Goal: Register for event/course

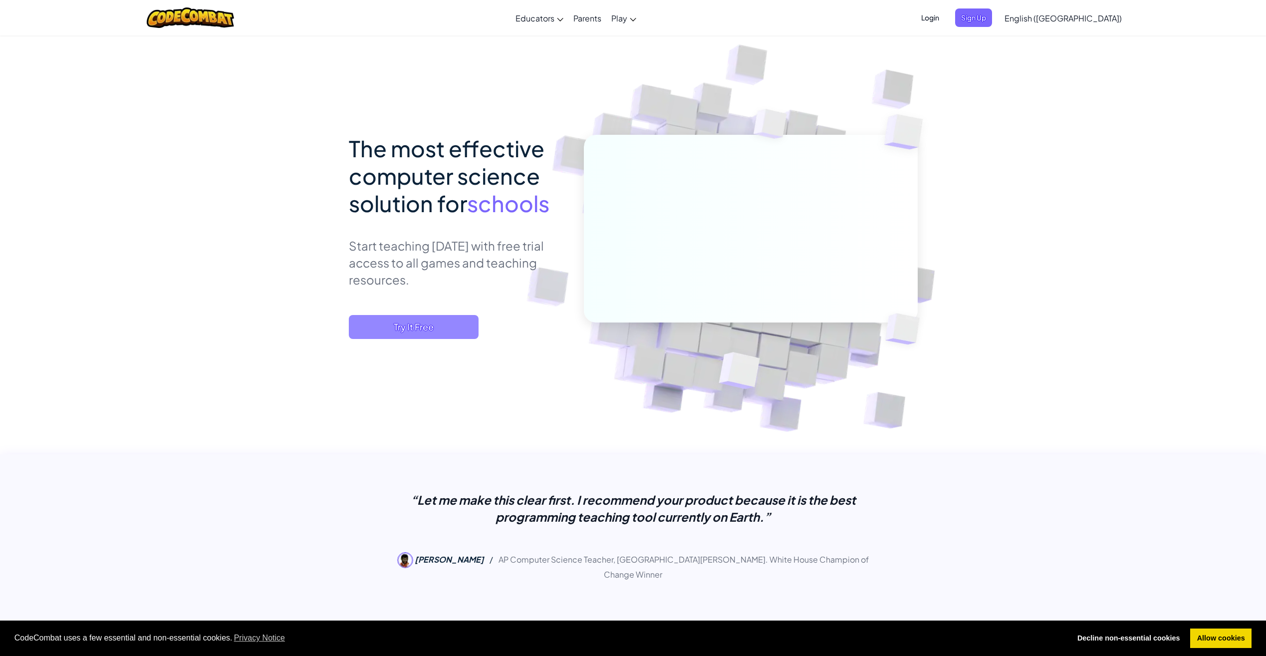
click at [453, 326] on span "Try It Free" at bounding box center [414, 327] width 130 height 24
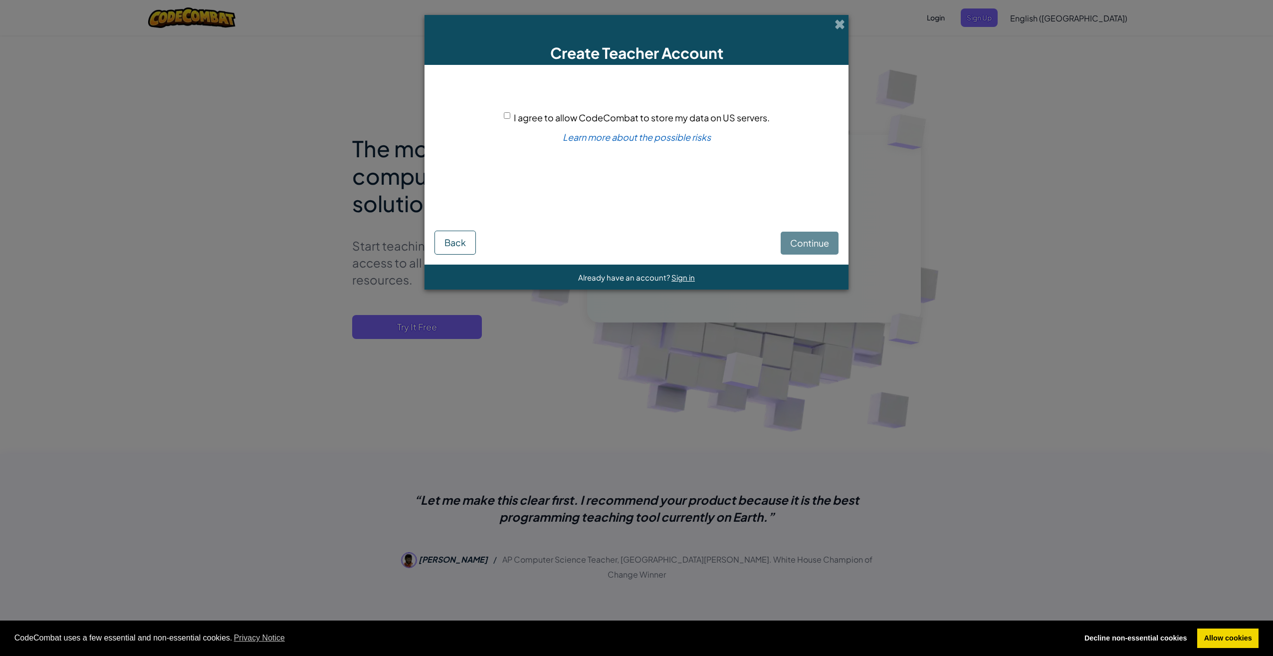
click at [541, 112] on span "I agree to allow CodeCombat to store my data on US servers." at bounding box center [642, 117] width 256 height 11
click at [510, 112] on input "I agree to allow CodeCombat to store my data on US servers." at bounding box center [507, 115] width 6 height 6
checkbox input "true"
click at [822, 246] on span "Continue" at bounding box center [809, 242] width 39 height 11
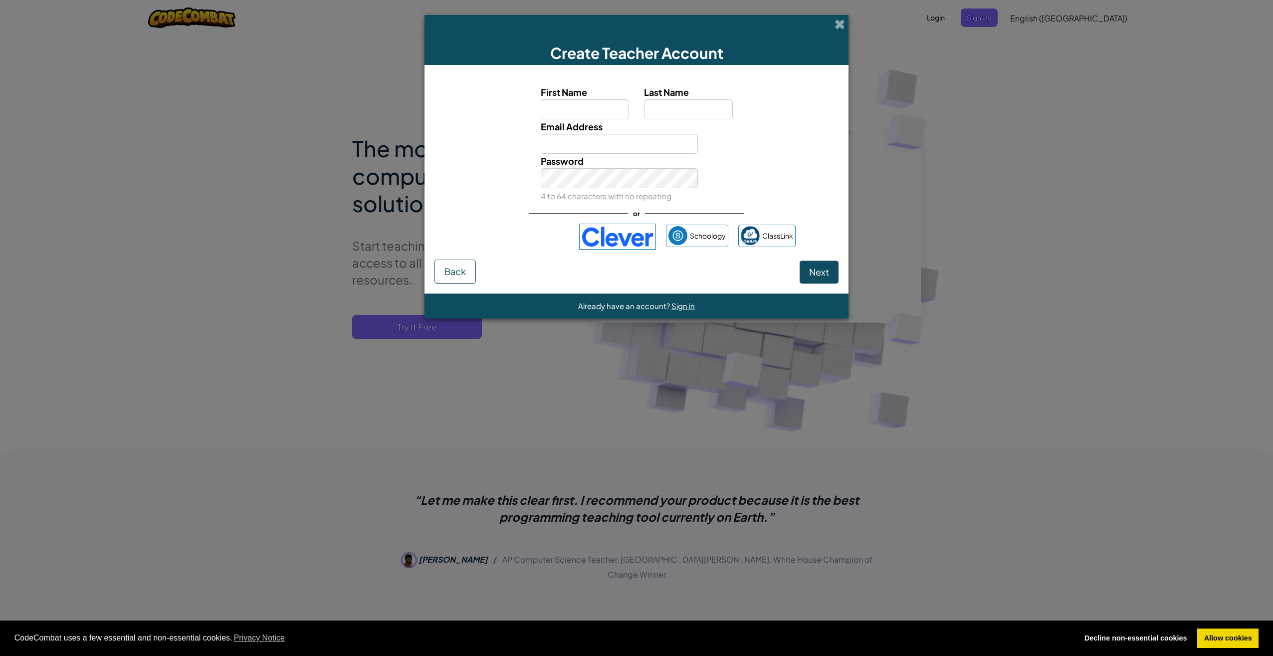
click at [585, 109] on input "First Name" at bounding box center [585, 109] width 89 height 20
type input "[PERSON_NAME]"
type input "O'Keeffe"
click at [636, 136] on input "[EMAIL_ADDRESS][DOMAIN_NAME]" at bounding box center [620, 144] width 158 height 20
drag, startPoint x: 679, startPoint y: 143, endPoint x: 410, endPoint y: 126, distance: 269.4
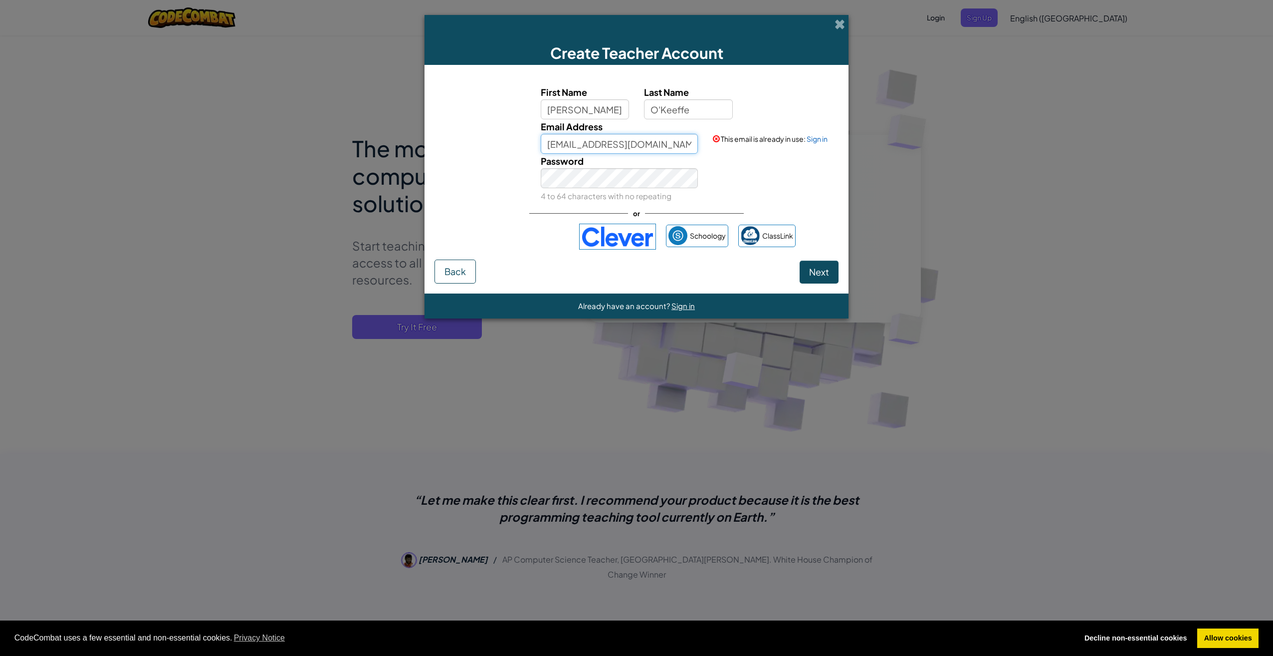
click at [410, 126] on div "Create Teacher Account First Name [PERSON_NAME] Last Name [PERSON_NAME] Email A…" at bounding box center [636, 328] width 1273 height 656
click at [671, 145] on input "bokeeffebills@out" at bounding box center [620, 144] width 158 height 20
type input "[EMAIL_ADDRESS][DOMAIN_NAME]"
click at [800, 260] on button "Next" at bounding box center [819, 271] width 39 height 23
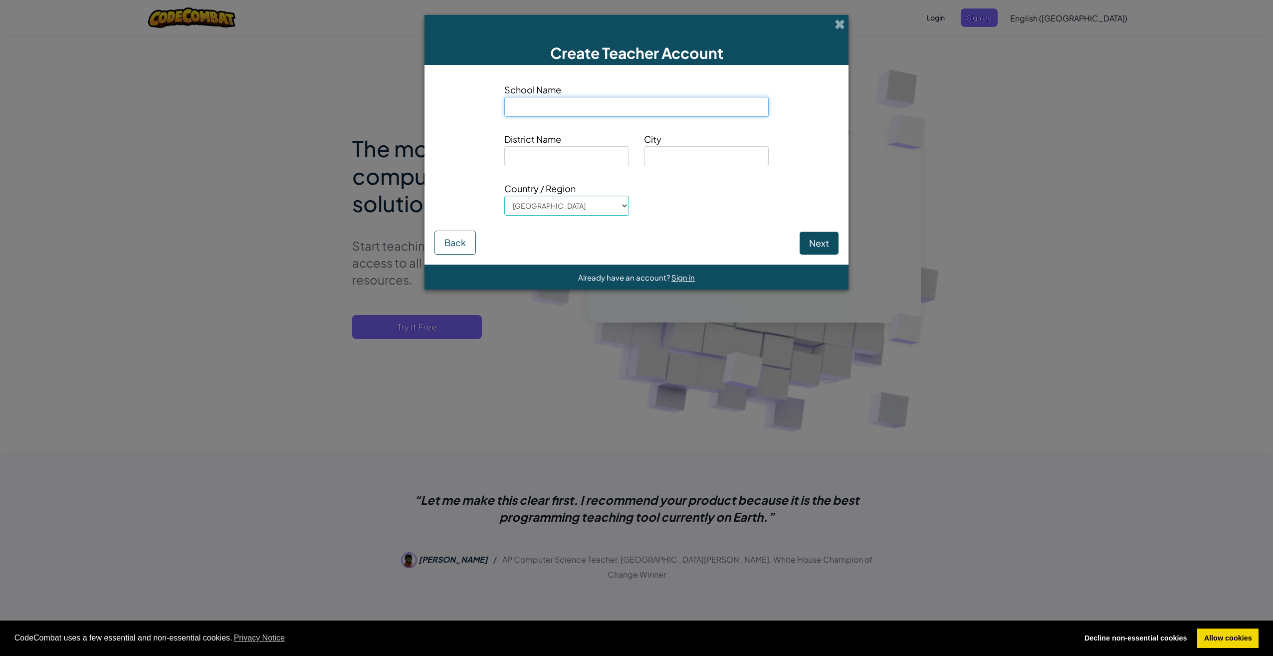
click at [592, 112] on input at bounding box center [636, 107] width 264 height 20
click at [574, 211] on select "[GEOGRAPHIC_DATA] [GEOGRAPHIC_DATA] [GEOGRAPHIC_DATA] [GEOGRAPHIC_DATA] [US_STA…" at bounding box center [566, 206] width 125 height 20
select select "[GEOGRAPHIC_DATA]"
click at [504, 196] on select "[GEOGRAPHIC_DATA] [GEOGRAPHIC_DATA] [GEOGRAPHIC_DATA] [GEOGRAPHIC_DATA] [US_STA…" at bounding box center [566, 206] width 125 height 20
click at [542, 101] on input at bounding box center [636, 107] width 264 height 20
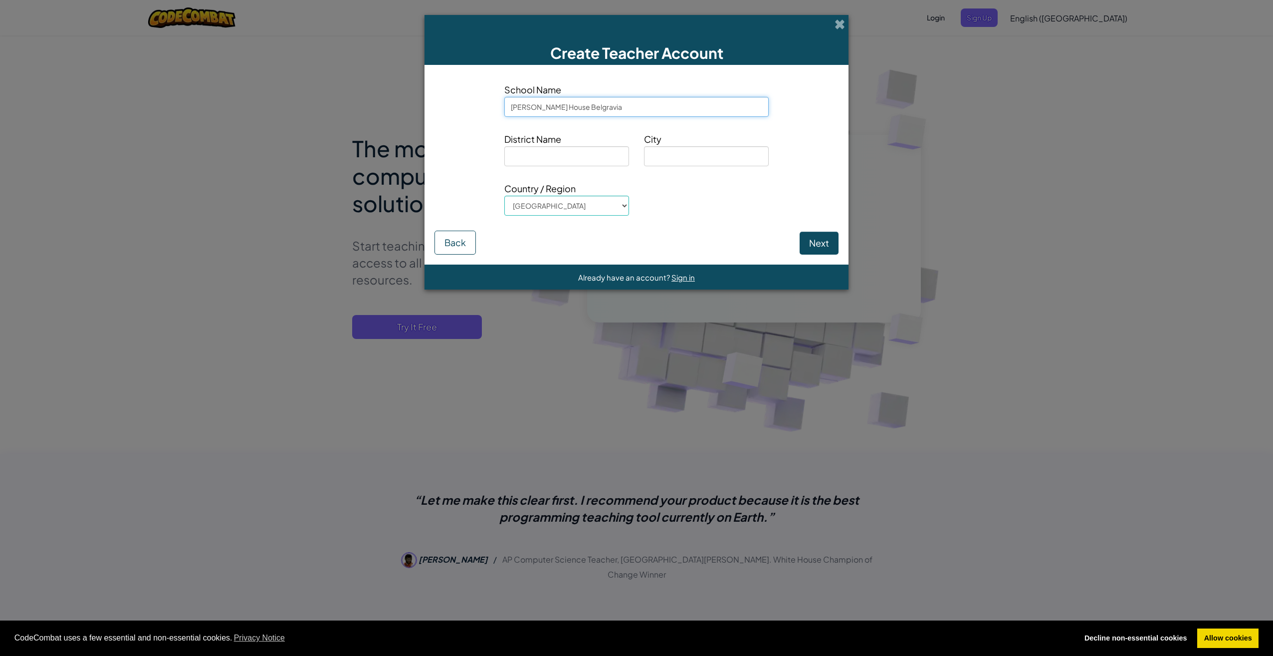
type input "[PERSON_NAME] House Belgravia"
type input "[GEOGRAPHIC_DATA]"
click at [828, 248] on button "Next" at bounding box center [819, 242] width 39 height 23
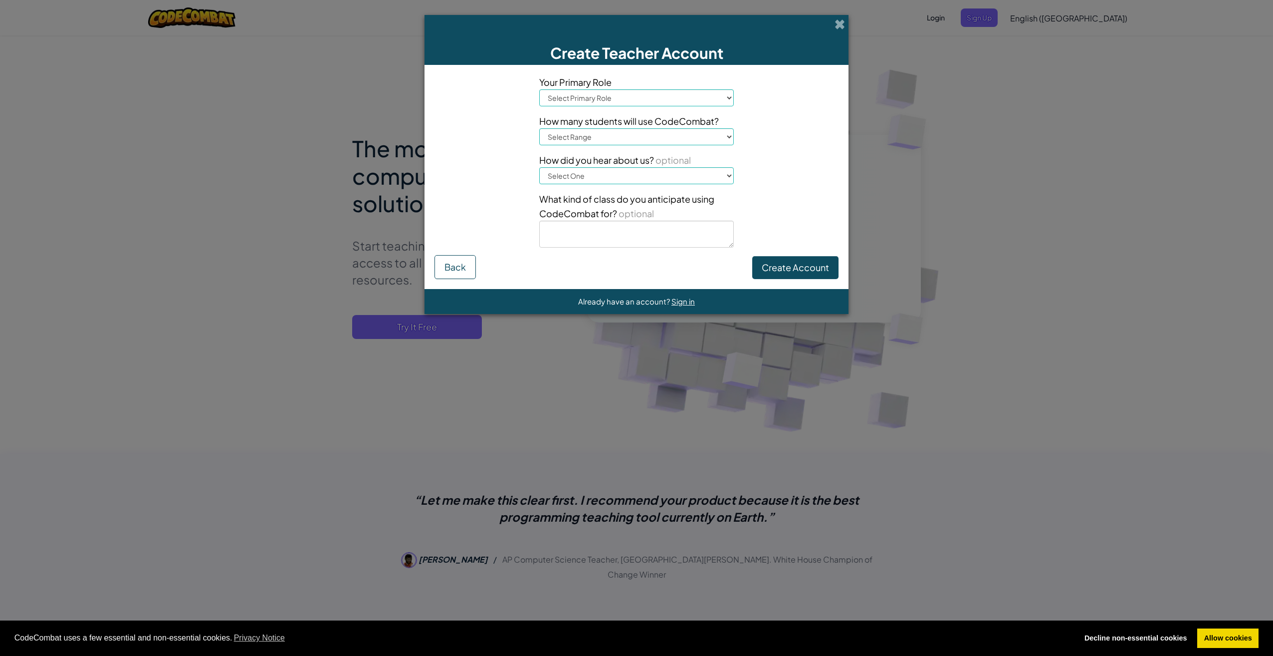
click at [598, 100] on select "Select Primary Role Principal Parent Technology coordinator Teacher Curriculum …" at bounding box center [636, 97] width 195 height 17
select select "Technology coordinator"
click at [539, 89] on select "Select Primary Role Principal Parent Technology coordinator Teacher Curriculum …" at bounding box center [636, 97] width 195 height 17
click at [598, 136] on select "Select Range 1-10 11-50 [PHONE_NUMBER] [PHONE_NUMBER] 1000+" at bounding box center [636, 136] width 195 height 17
select select "1-10"
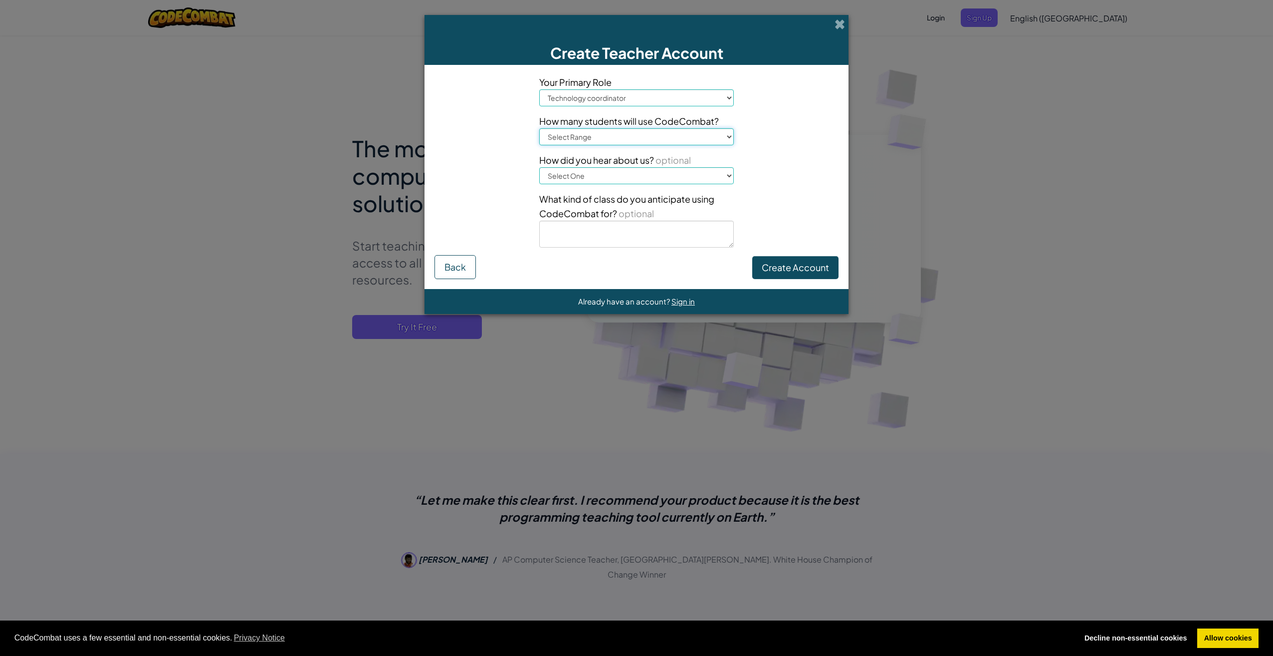
click at [539, 128] on select "Select Range 1-10 11-50 [PHONE_NUMBER] [PHONE_NUMBER] 1000+" at bounding box center [636, 136] width 195 height 17
click at [599, 171] on select "Select One Conference (e.g. ISTE) [DOMAIN_NAME][URL] of Code A teacher An admin…" at bounding box center [636, 175] width 195 height 17
select select "Conference (e.g. ISTE)"
click at [539, 167] on select "Select One Conference (e.g. ISTE) [DOMAIN_NAME][URL] of Code A teacher An admin…" at bounding box center [636, 175] width 195 height 17
click at [837, 273] on button "Create Account" at bounding box center [795, 267] width 86 height 23
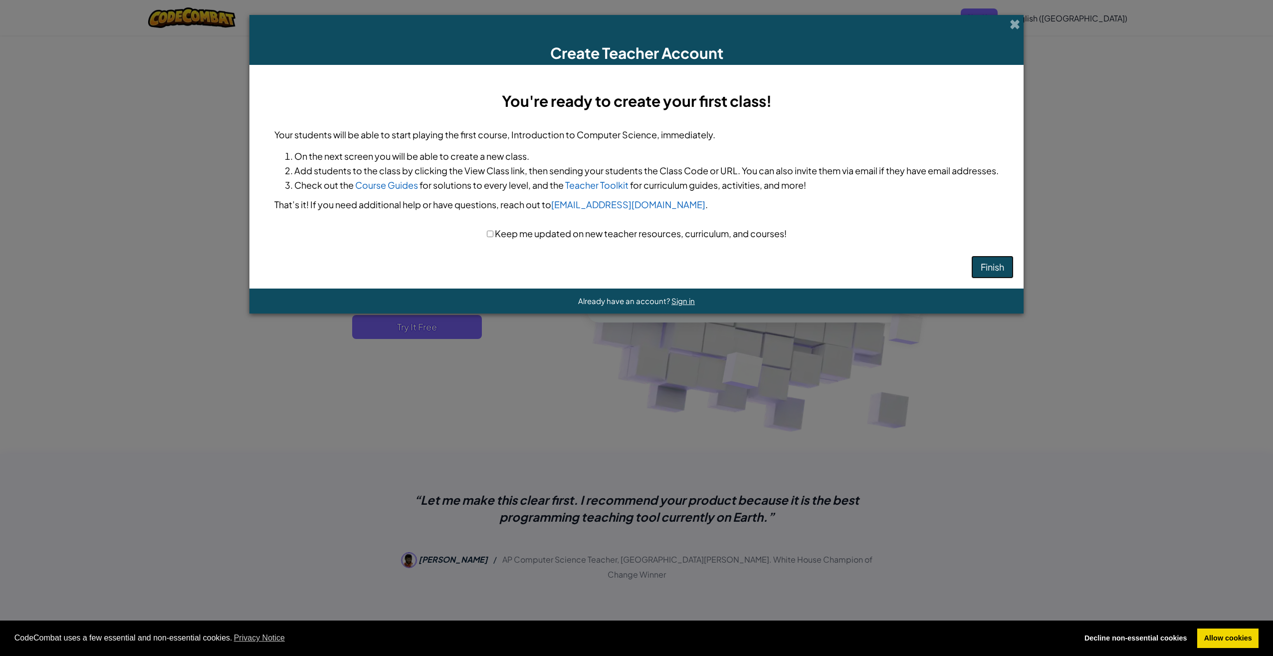
click at [998, 268] on button "Finish" at bounding box center [992, 266] width 42 height 23
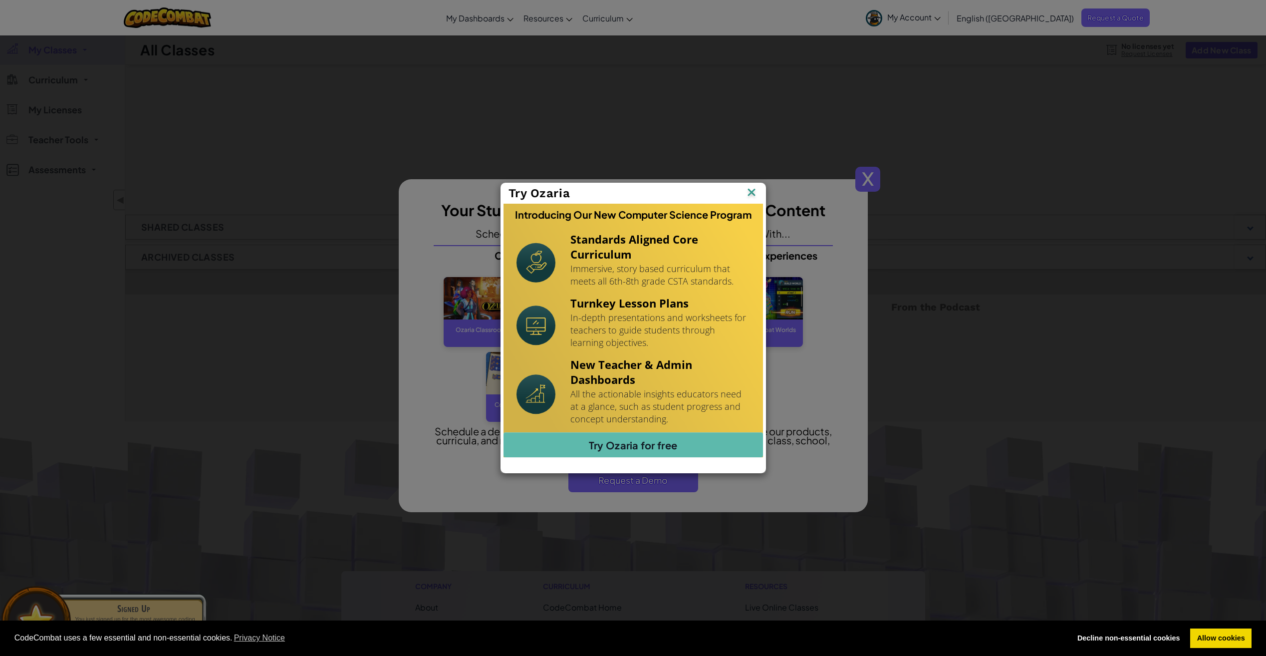
click at [757, 192] on img at bounding box center [751, 193] width 13 height 15
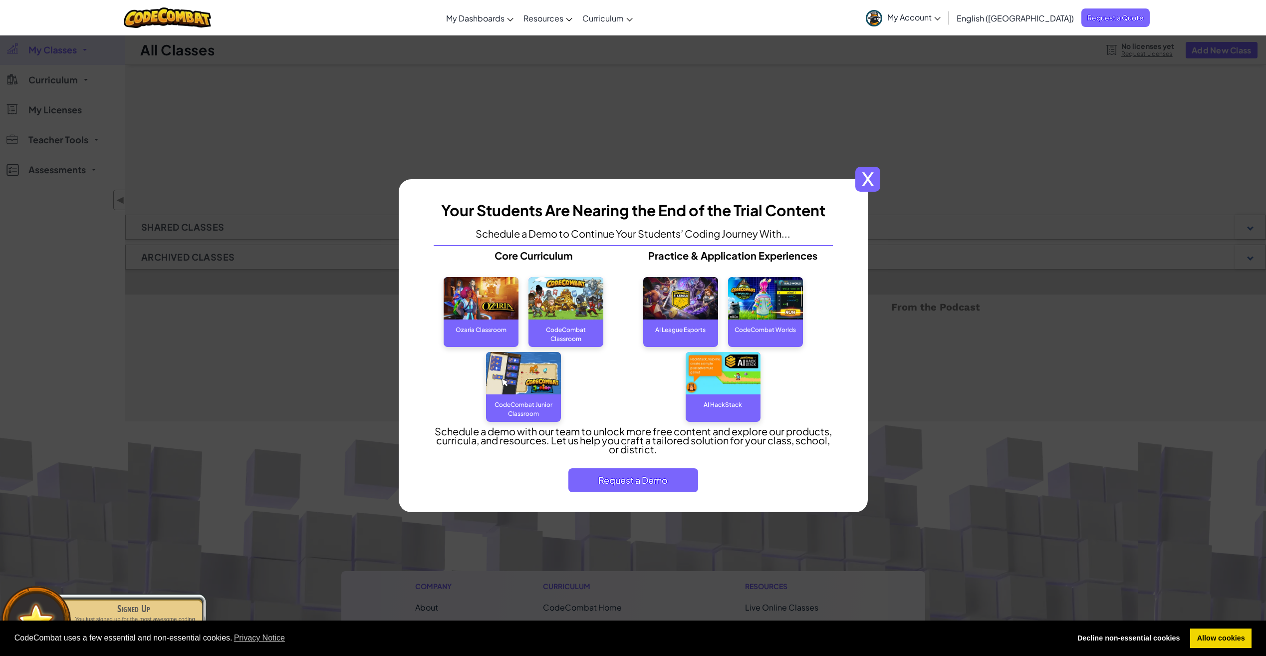
click at [872, 182] on span "x" at bounding box center [867, 179] width 25 height 25
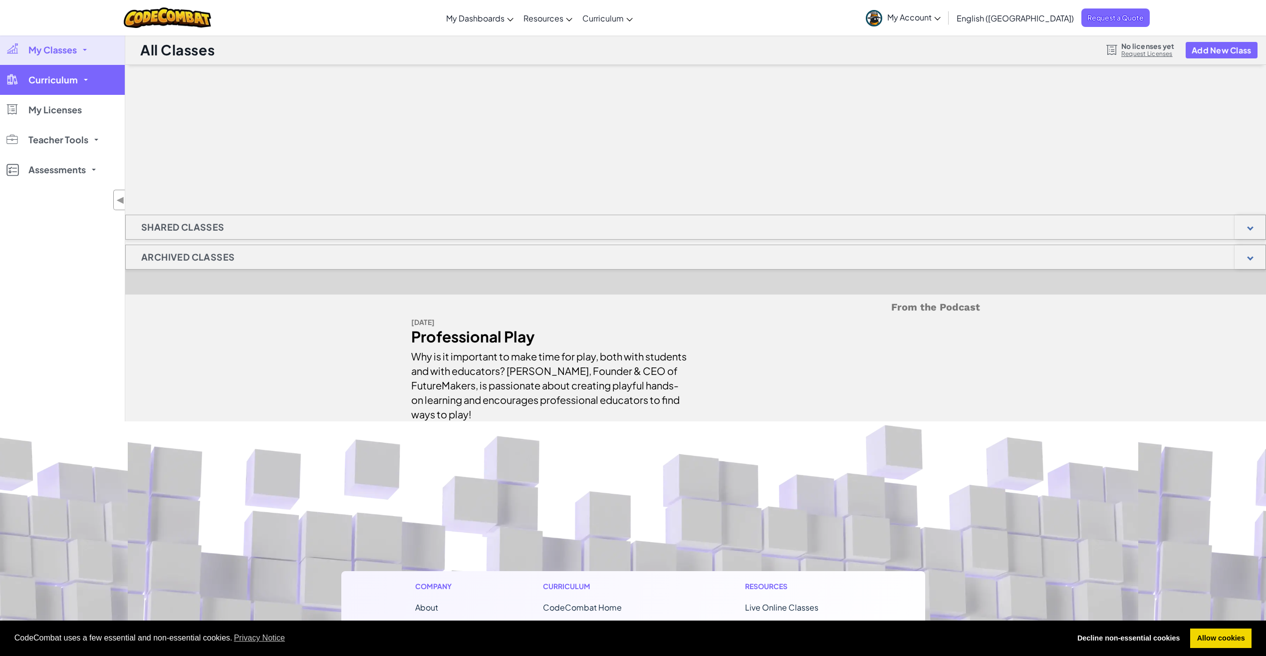
click at [84, 74] on link "Curriculum" at bounding box center [62, 80] width 125 height 30
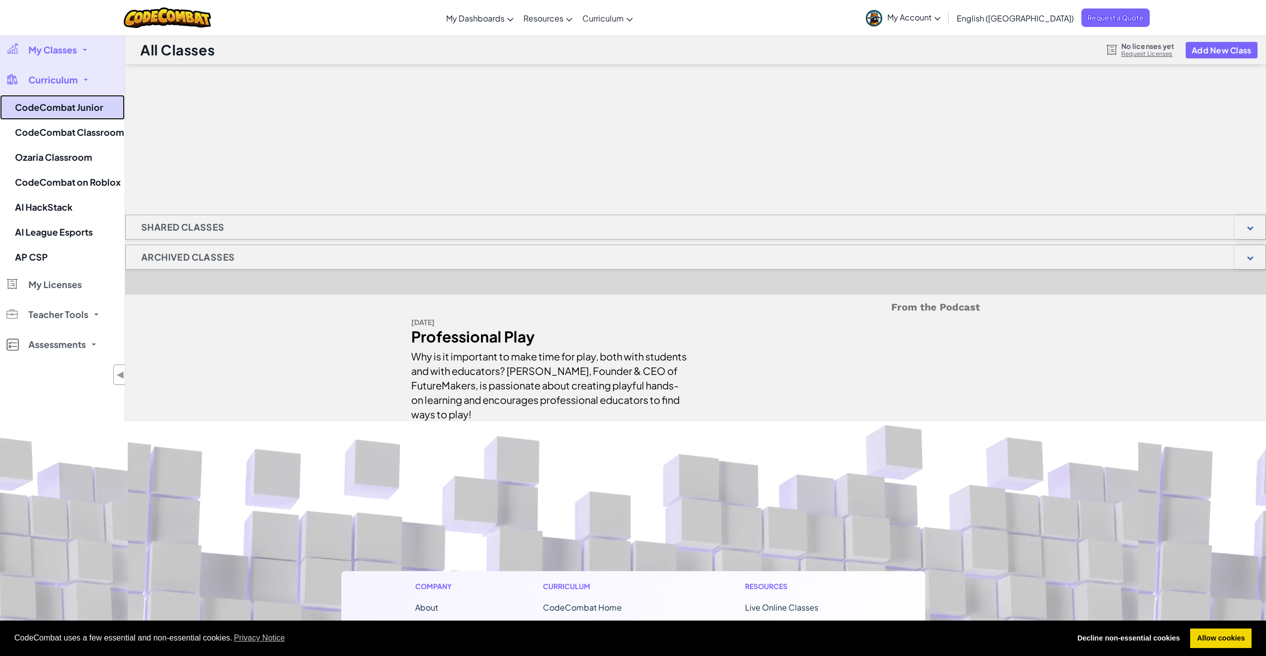
click at [67, 106] on link "CodeCombat Junior" at bounding box center [62, 107] width 125 height 25
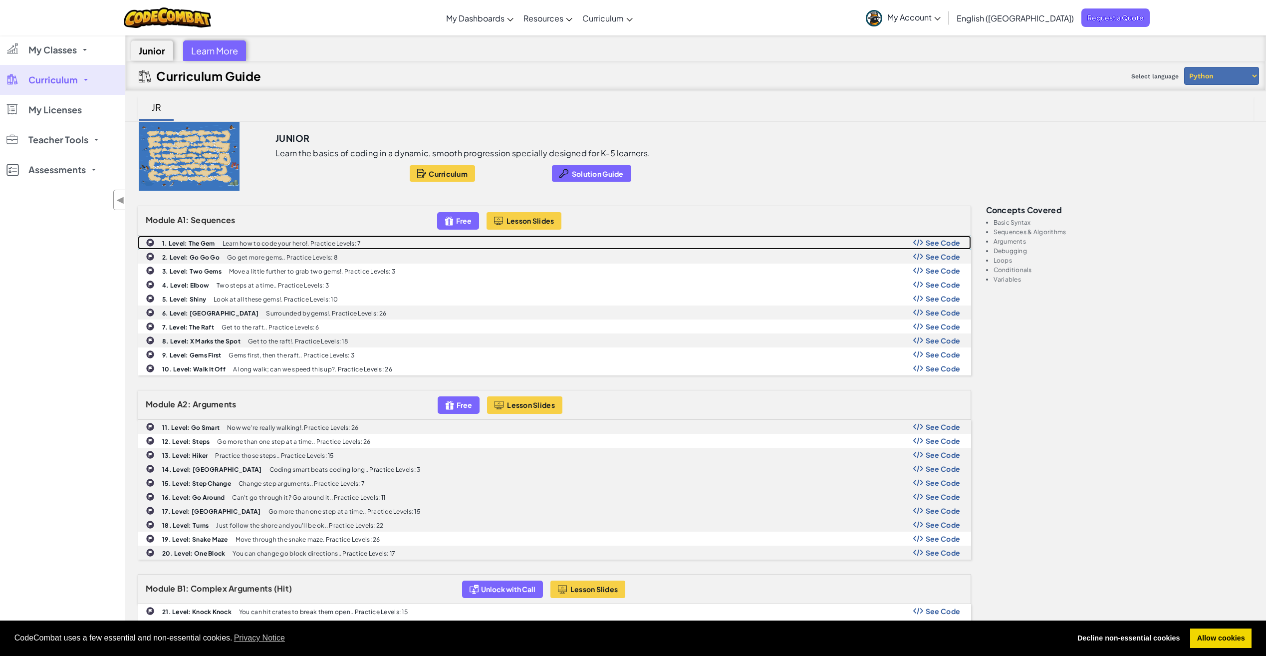
click at [554, 241] on div "1. Level: The Gem Learn how to code your hero!. Practice Levels: 7 See Code" at bounding box center [554, 242] width 832 height 13
